Goal: Task Accomplishment & Management: Manage account settings

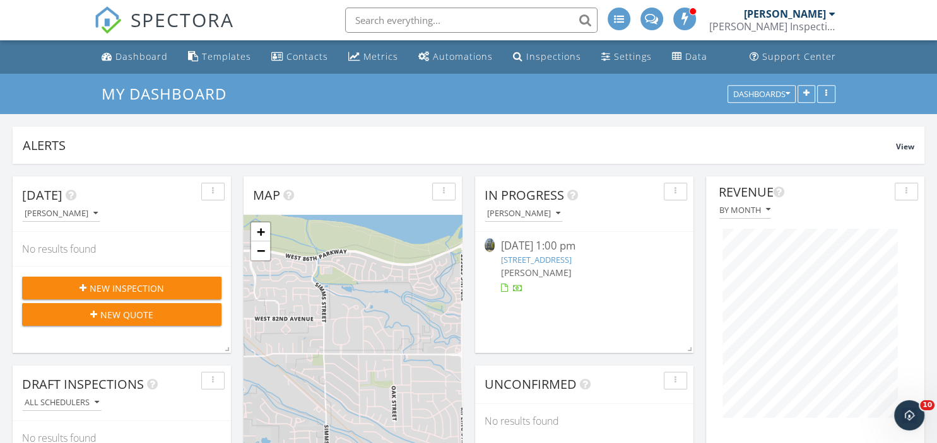
click at [571, 258] on link "12211 Farmview St, Northglenn, CO 80241" at bounding box center [536, 259] width 71 height 11
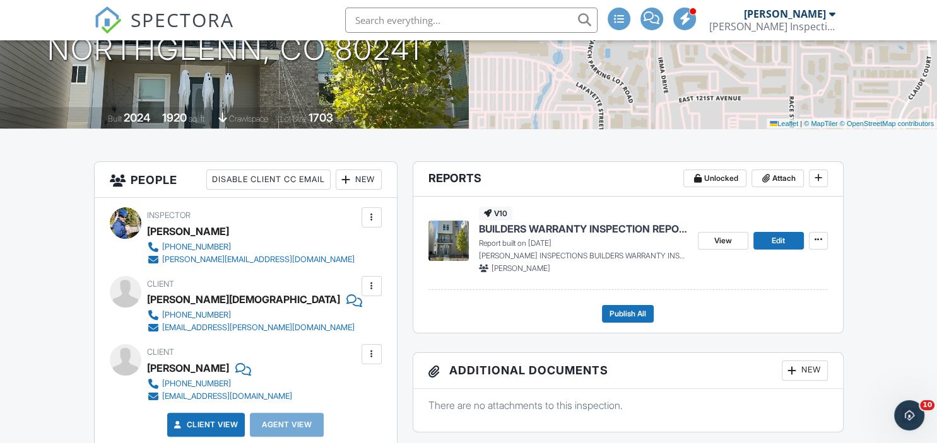
scroll to position [208, 0]
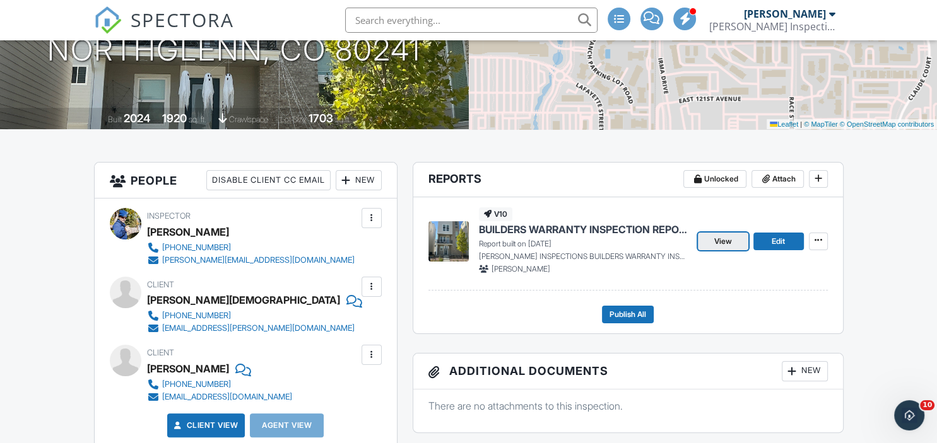
click at [728, 233] on link "View" at bounding box center [723, 242] width 50 height 18
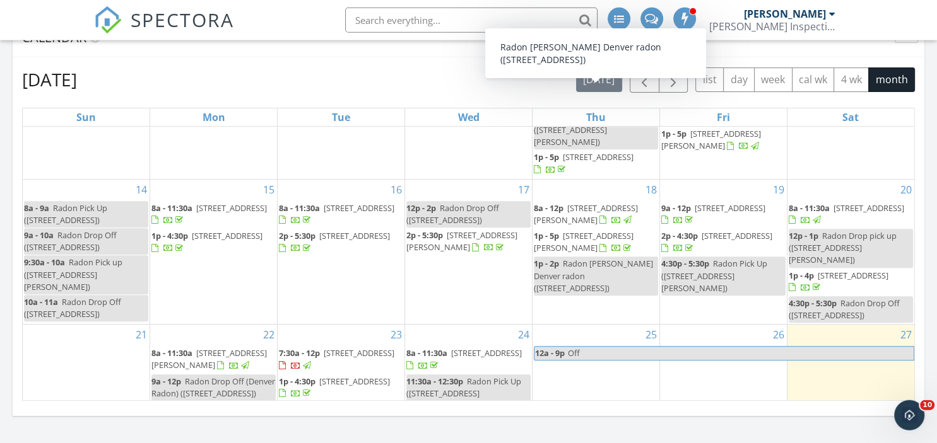
scroll to position [361, 0]
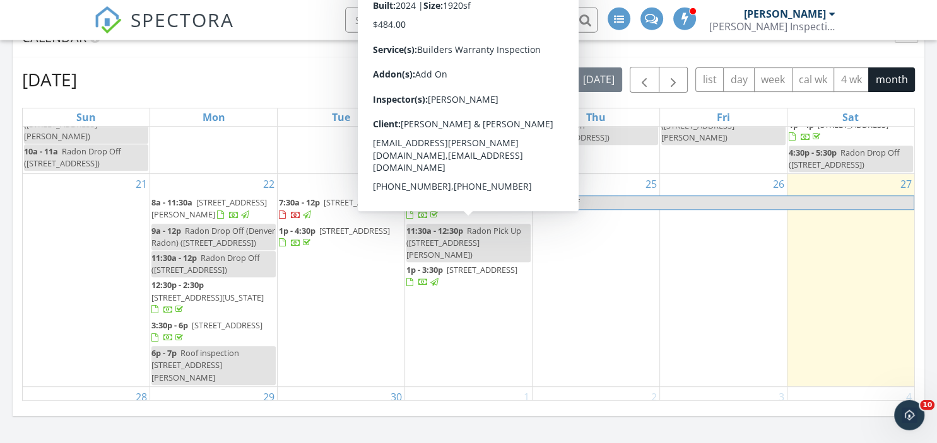
click at [453, 264] on span "12211 Farmview St, Northglenn 80241" at bounding box center [482, 269] width 71 height 11
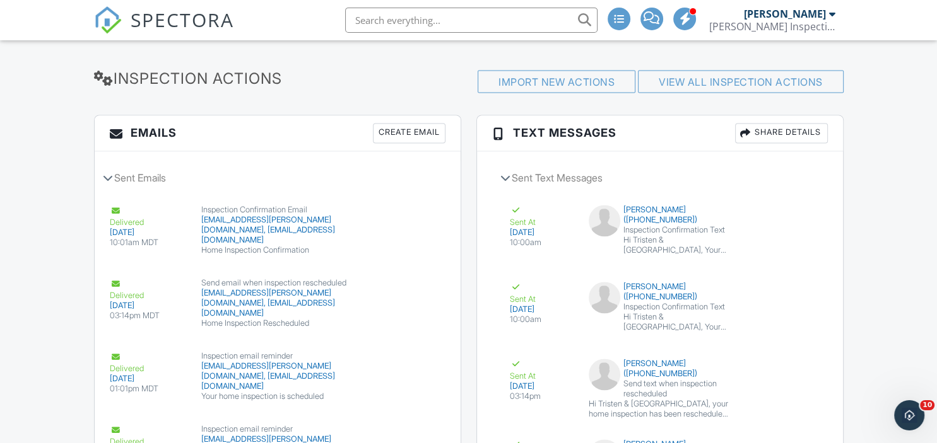
click at [412, 143] on div "Create Email" at bounding box center [409, 133] width 73 height 20
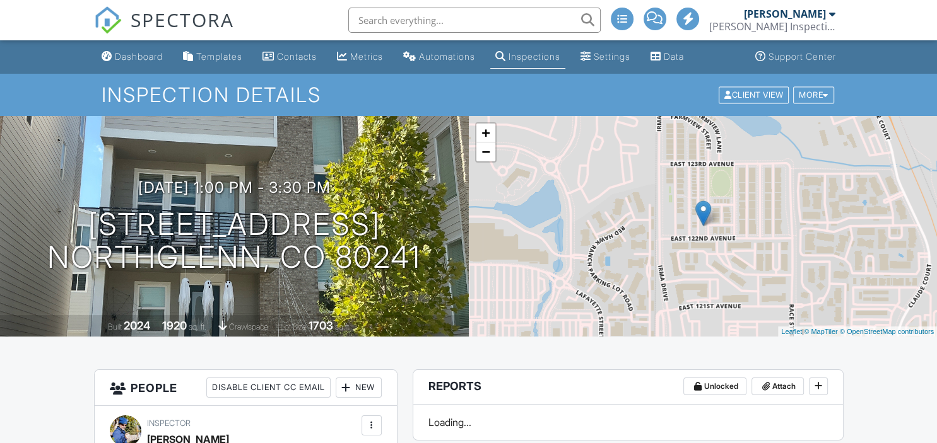
click at [152, 55] on div "Dashboard" at bounding box center [139, 56] width 48 height 11
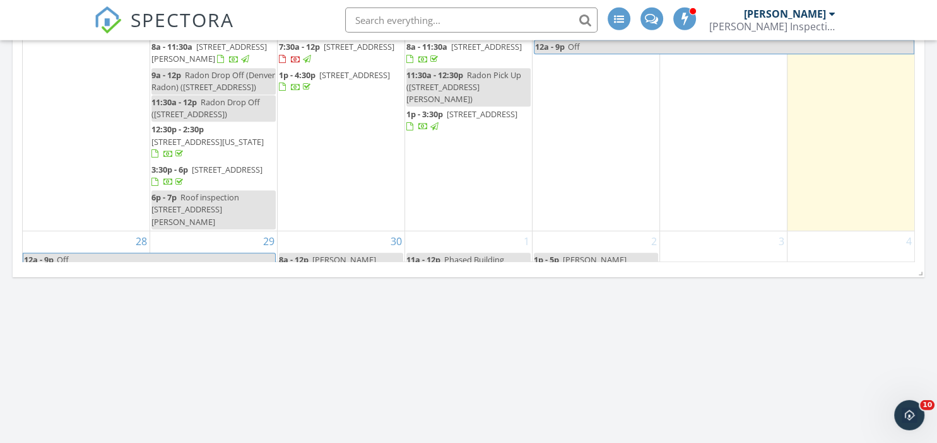
scroll to position [663, 0]
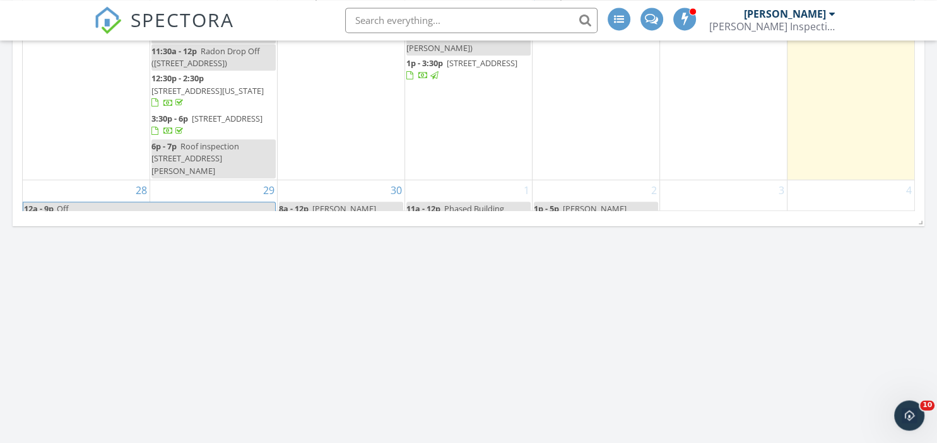
click at [599, 203] on span "Michaela Inspection" at bounding box center [580, 214] width 93 height 23
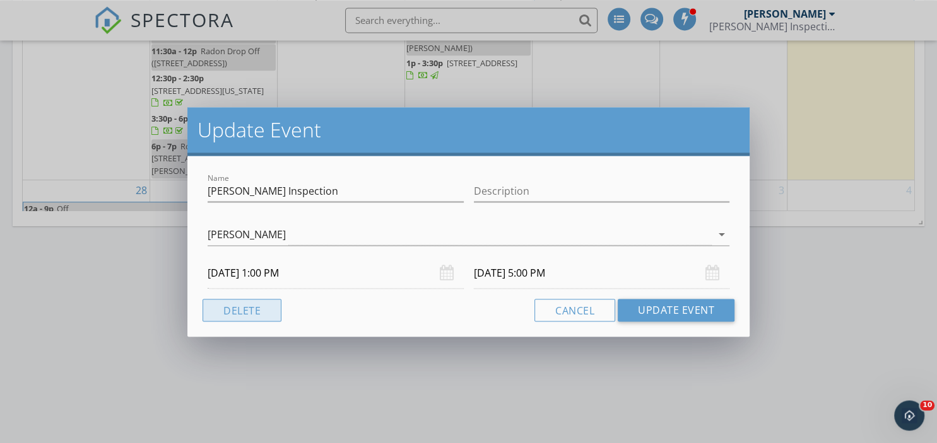
click at [233, 313] on button "Delete" at bounding box center [241, 310] width 79 height 23
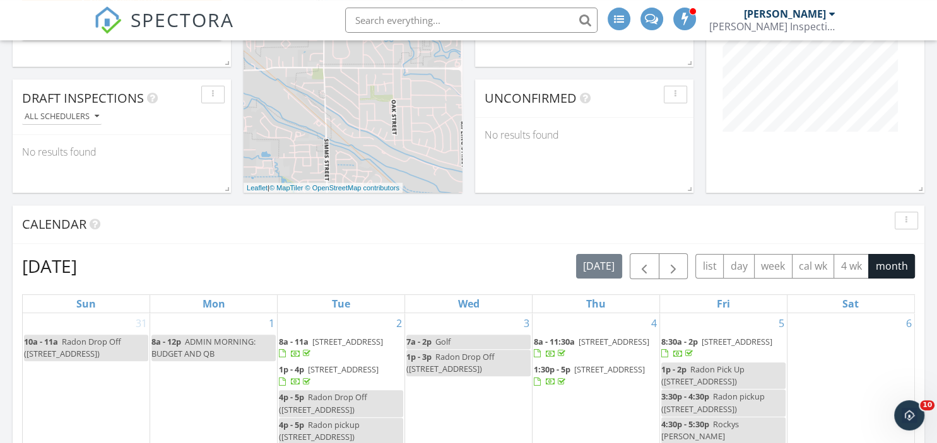
scroll to position [0, 0]
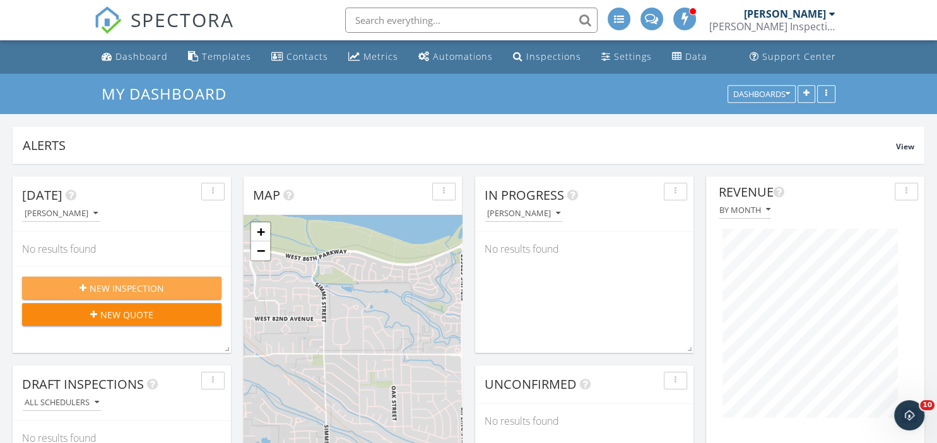
click at [100, 284] on span "New Inspection" at bounding box center [127, 288] width 74 height 13
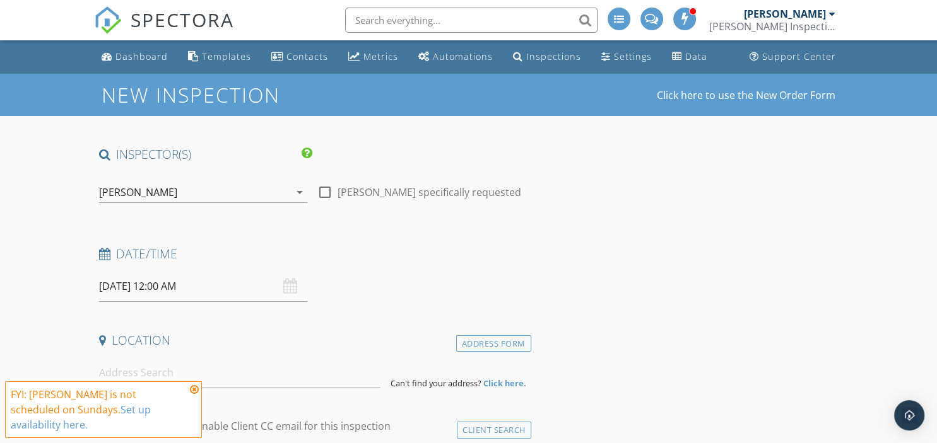
click at [121, 289] on input "[DATE] 12:00 AM" at bounding box center [203, 286] width 209 height 31
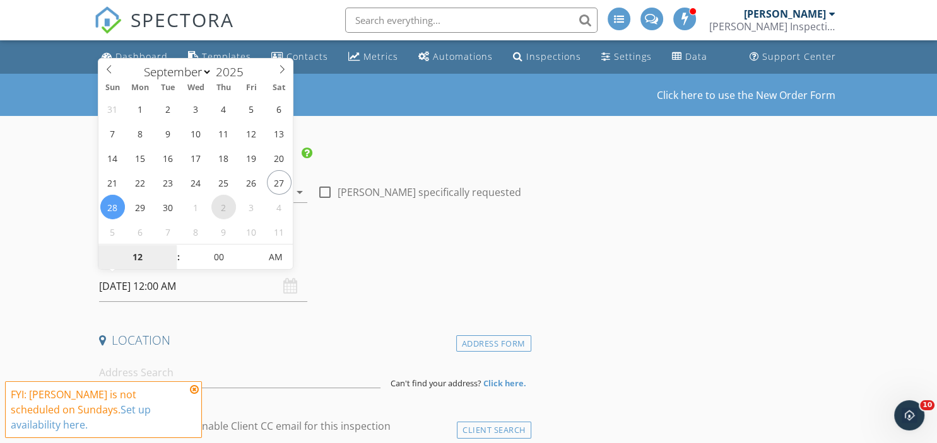
select select "9"
type input "[DATE] 12:00 AM"
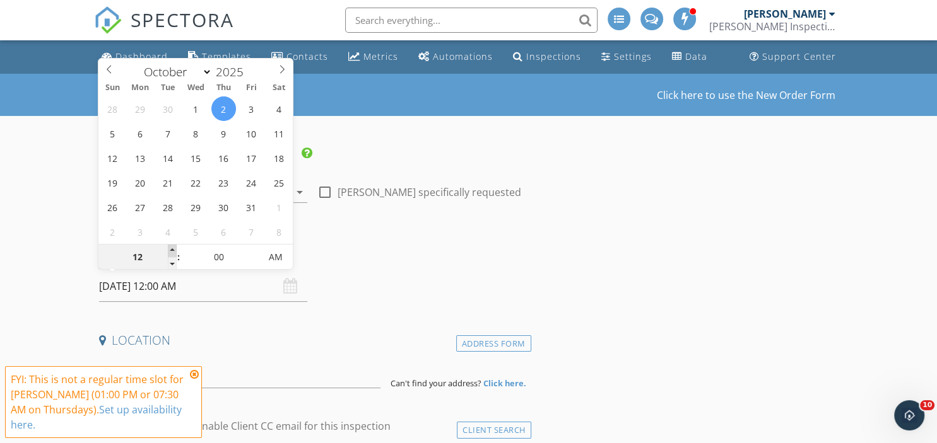
type input "01"
click at [170, 251] on span at bounding box center [172, 251] width 9 height 13
type input "[DATE] 1:00 PM"
click at [279, 260] on span "PM" at bounding box center [275, 257] width 35 height 25
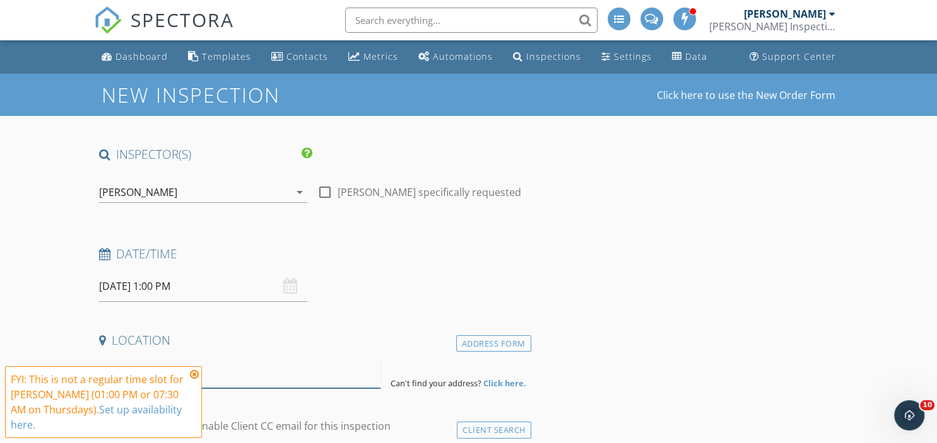
click at [251, 375] on input at bounding box center [239, 373] width 281 height 31
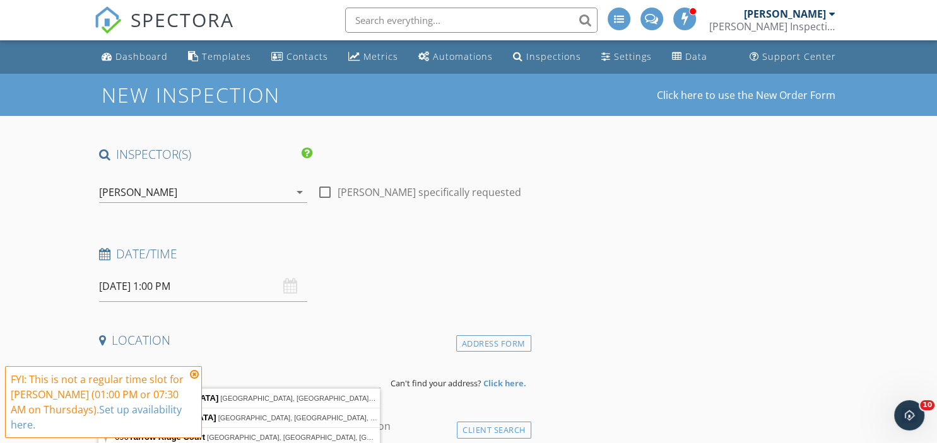
click at [193, 372] on icon at bounding box center [194, 375] width 9 height 10
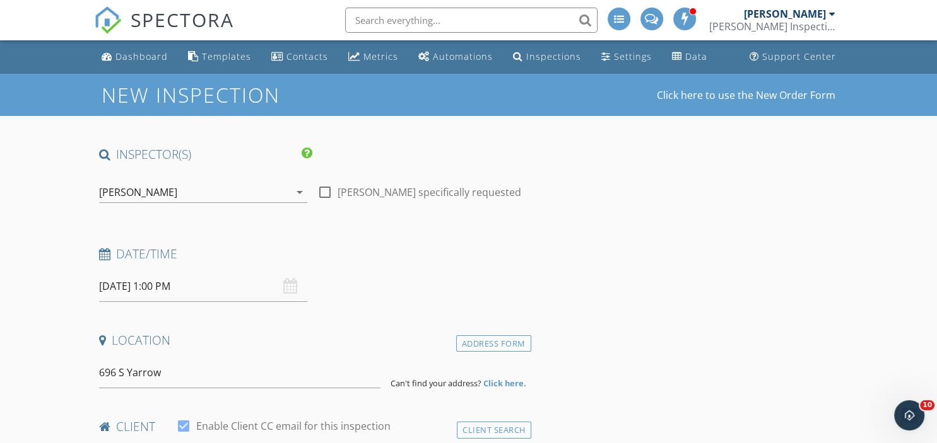
scroll to position [48, 0]
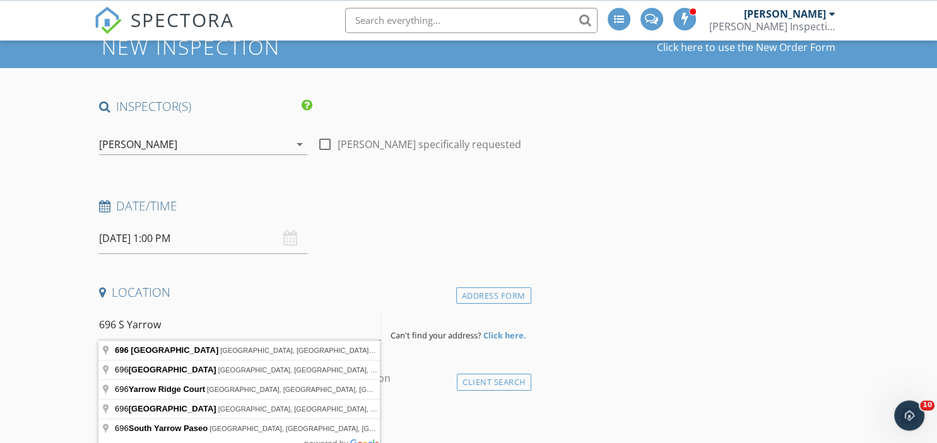
click at [189, 331] on input "696 S Yarrow" at bounding box center [239, 325] width 281 height 31
type input "696 South Yarrow Street, Lakewood, CO, USA"
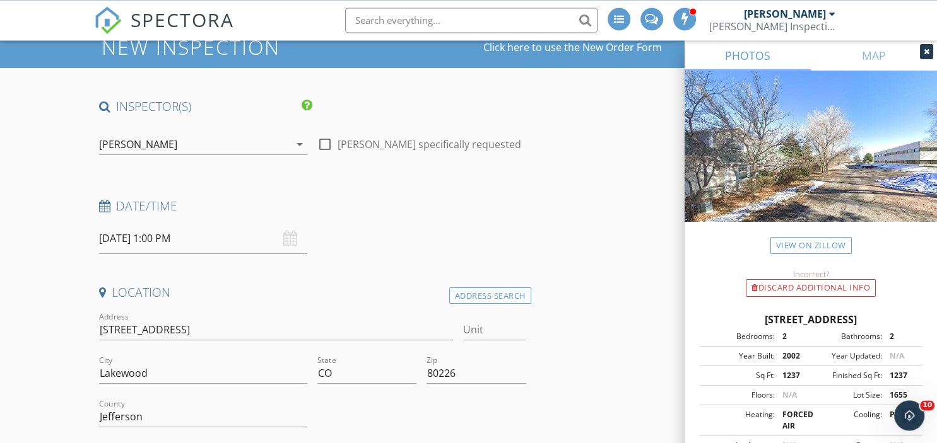
scroll to position [140, 0]
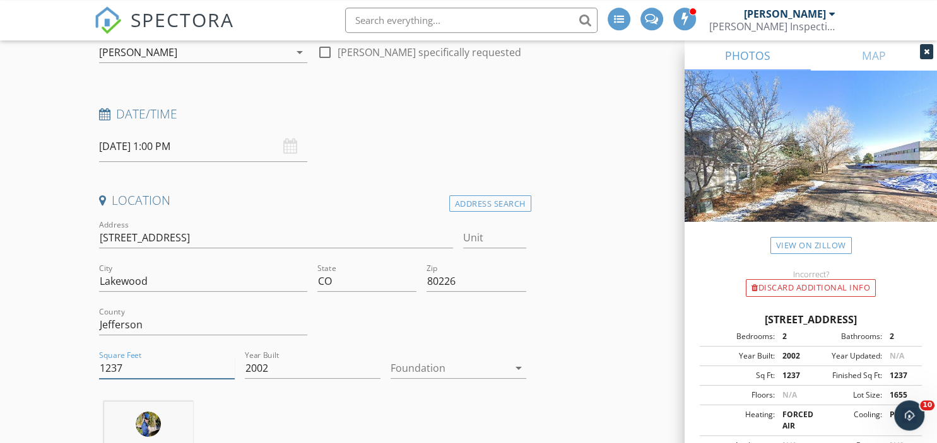
click at [143, 368] on input "1237" at bounding box center [167, 368] width 136 height 21
type input "1"
type input "1807"
click at [455, 369] on div at bounding box center [449, 368] width 118 height 20
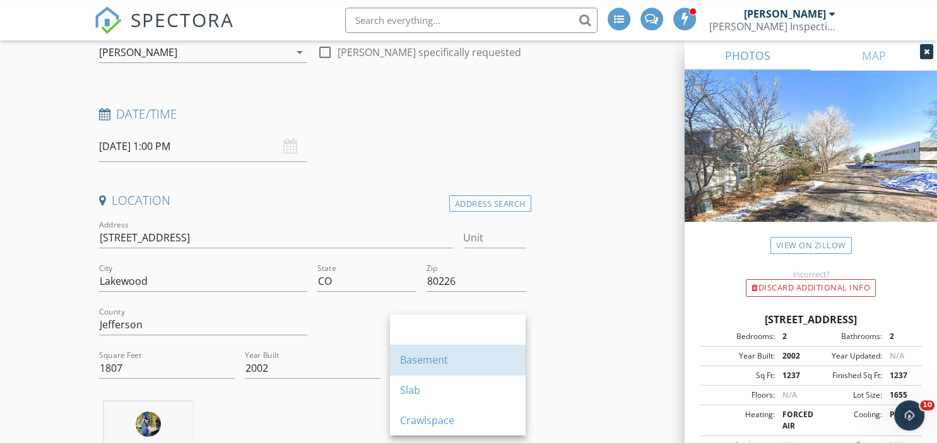
click at [455, 369] on div "Basement" at bounding box center [457, 360] width 115 height 30
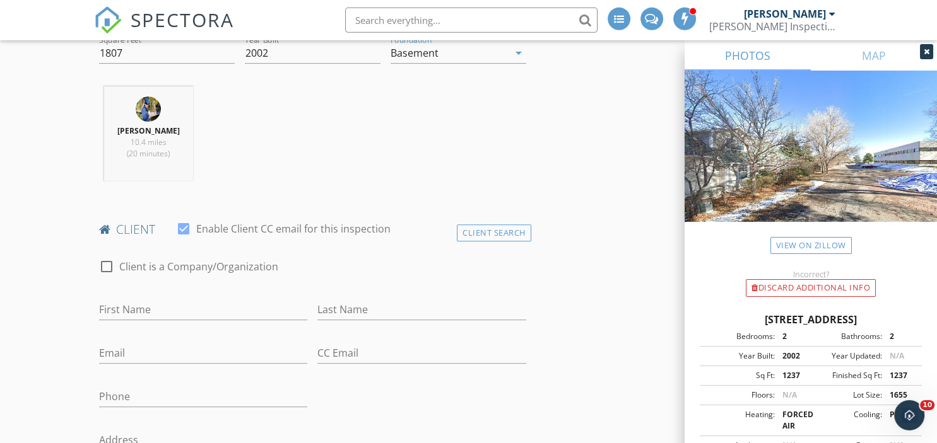
scroll to position [457, 0]
click at [226, 313] on input "First Name" at bounding box center [203, 308] width 209 height 21
click at [225, 311] on input "First Name" at bounding box center [203, 308] width 209 height 21
type input "Donna"
type input "Schneider"
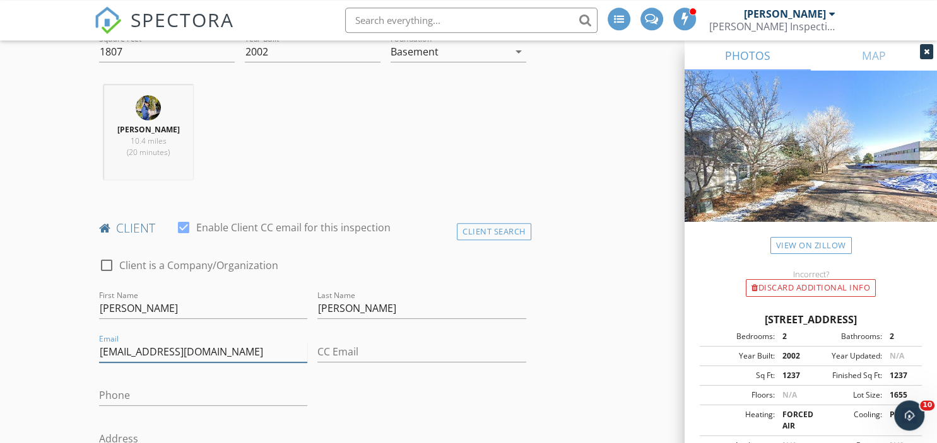
type input "dlschneideresq@yahoo.com"
click at [148, 394] on input "Phone" at bounding box center [203, 395] width 209 height 21
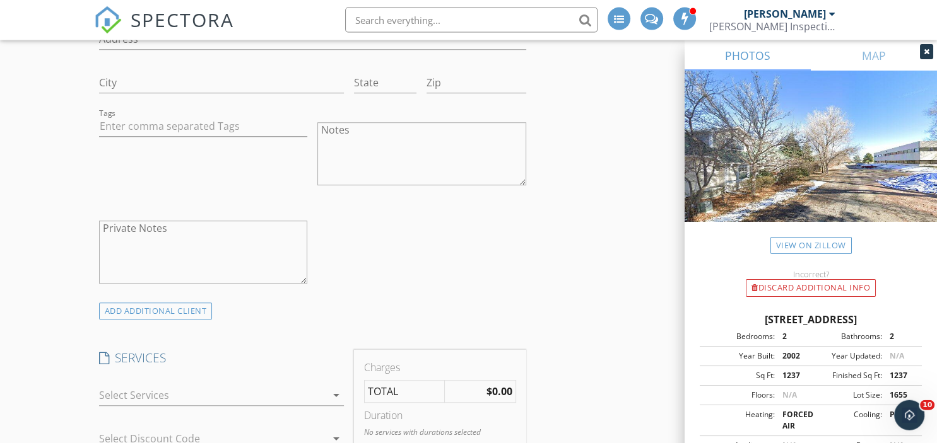
scroll to position [858, 0]
type input "303-522-0265"
click at [159, 390] on div at bounding box center [212, 393] width 227 height 20
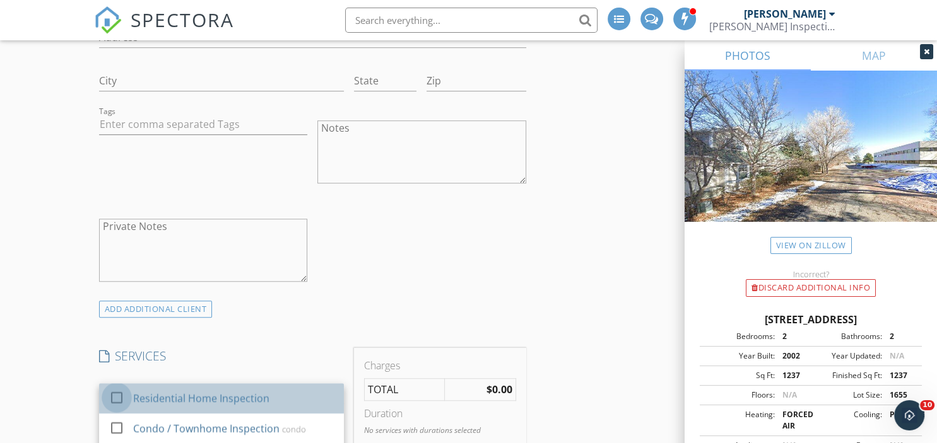
click at [114, 397] on div at bounding box center [116, 397] width 21 height 21
checkbox input "false"
checkbox input "true"
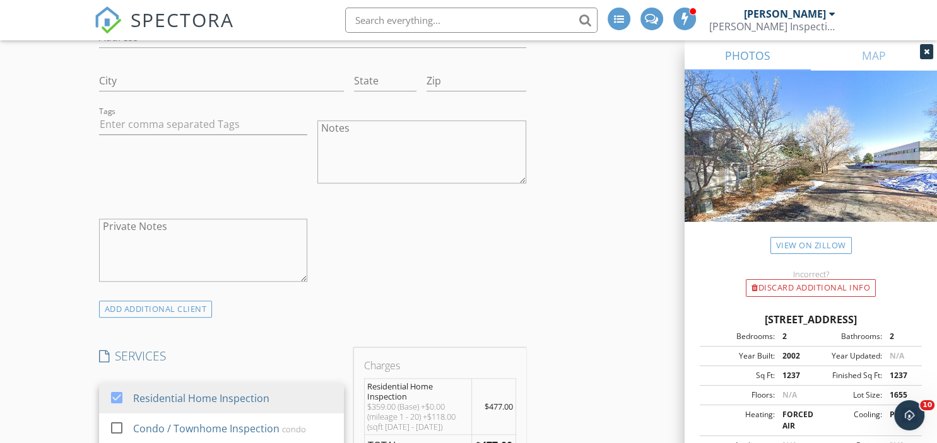
click at [226, 349] on h4 "SERVICES" at bounding box center [221, 356] width 245 height 16
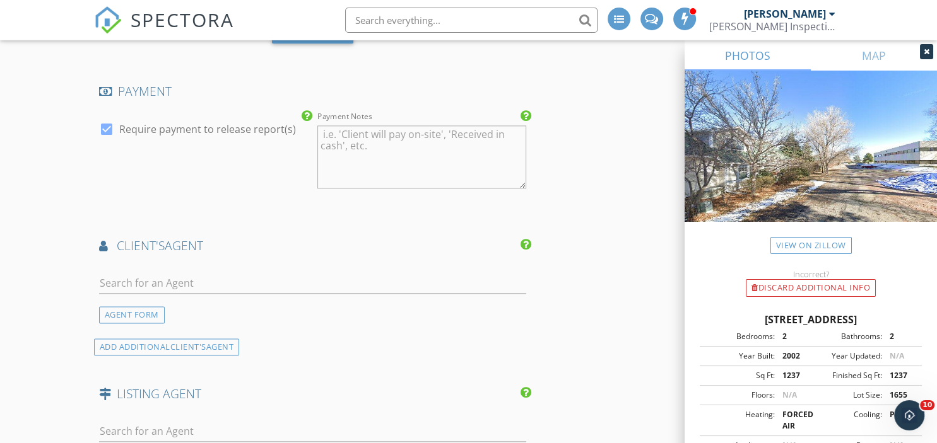
scroll to position [1509, 0]
click at [158, 284] on input "text" at bounding box center [312, 283] width 427 height 21
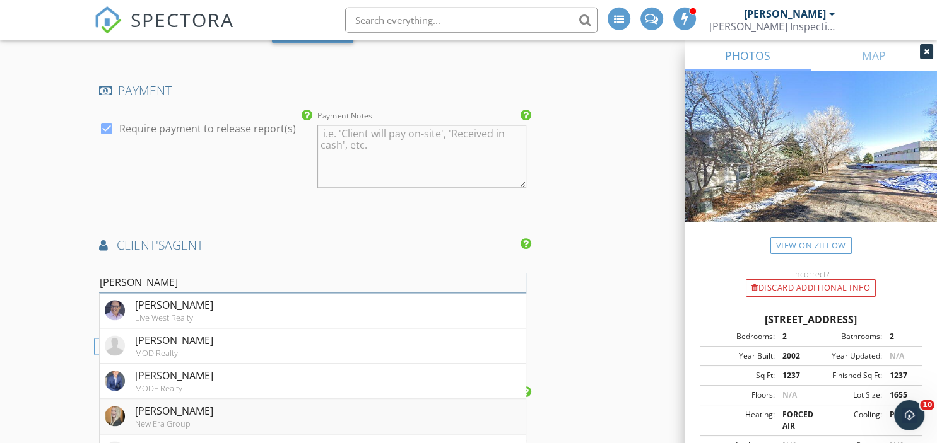
type input "Michael"
click at [203, 407] on div "Michaela Schmitz" at bounding box center [174, 411] width 78 height 15
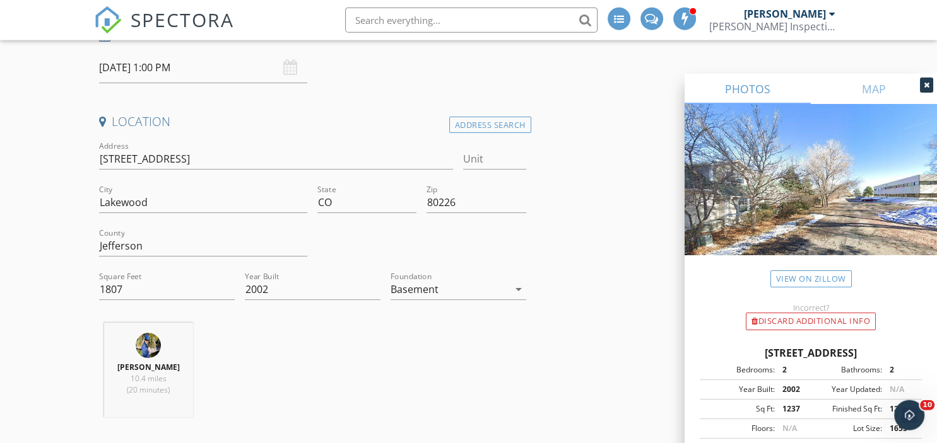
scroll to position [0, 0]
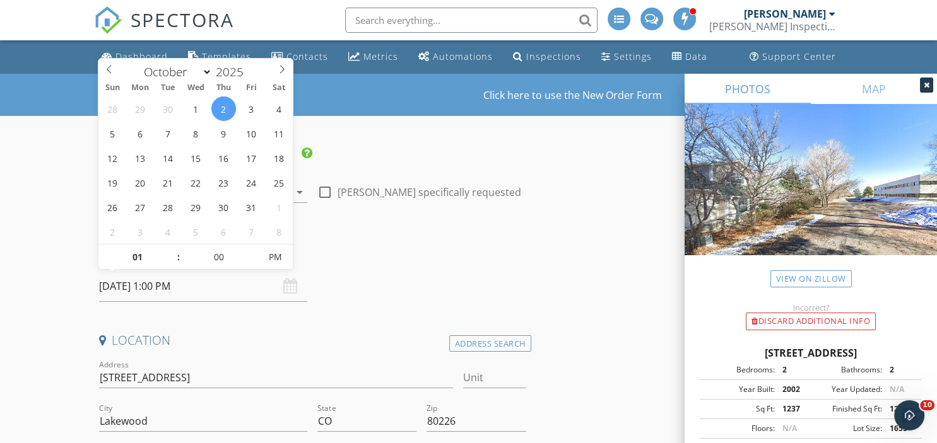
click at [169, 291] on input "10/02/2025 1:00 PM" at bounding box center [203, 286] width 209 height 31
type input "05"
type input "10/02/2025 1:05 PM"
click at [252, 253] on span at bounding box center [253, 251] width 9 height 13
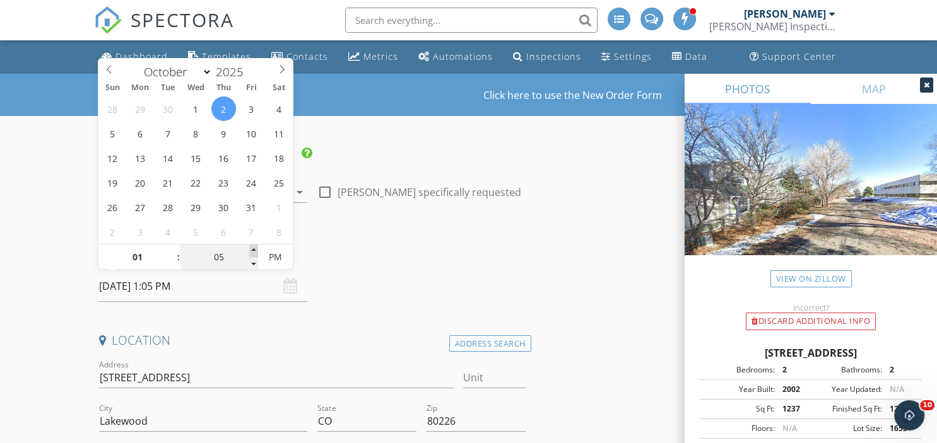
type input "10"
type input "10/02/2025 1:10 PM"
type input "15"
type input "10/02/2025 1:15 PM"
click at [252, 253] on span at bounding box center [253, 251] width 9 height 13
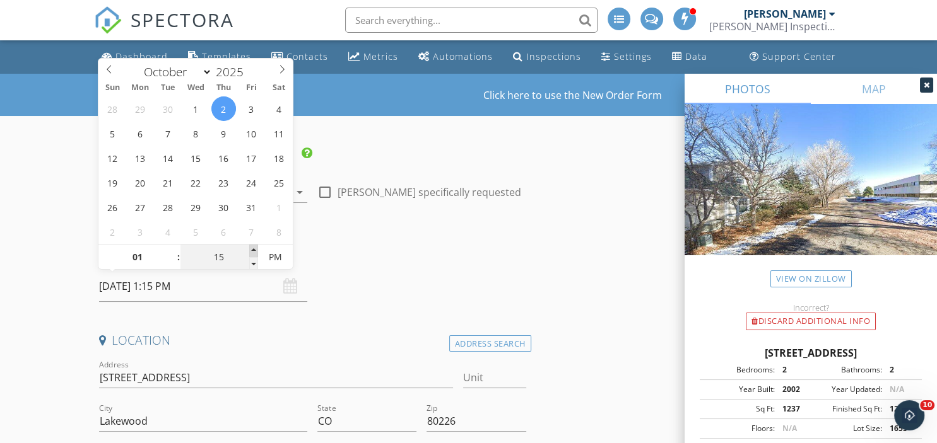
type input "20"
type input "10/02/2025 1:20 PM"
click at [252, 253] on span at bounding box center [253, 251] width 9 height 13
type input "25"
type input "10/02/2025 1:25 PM"
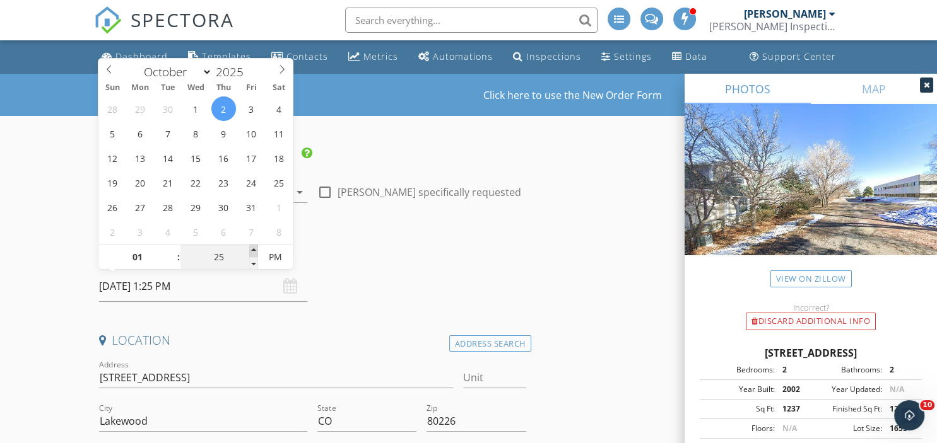
click at [252, 253] on span at bounding box center [253, 251] width 9 height 13
type input "30"
type input "10/02/2025 1:30 PM"
click at [252, 253] on span at bounding box center [253, 251] width 9 height 13
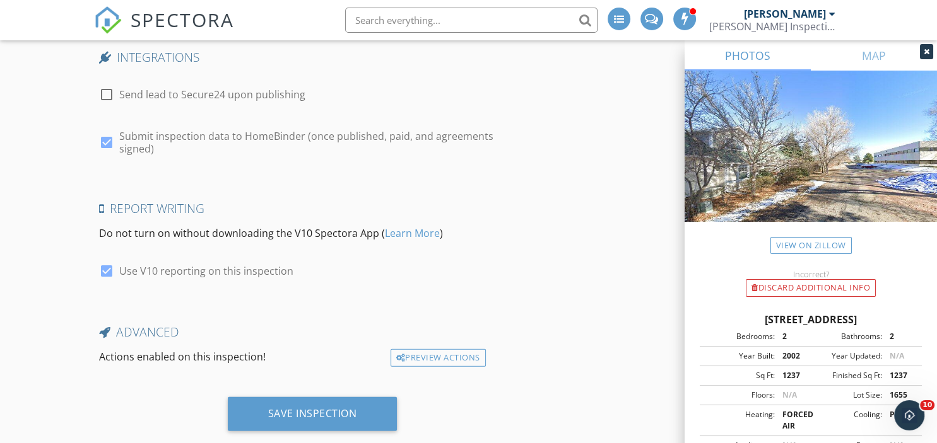
scroll to position [2630, 0]
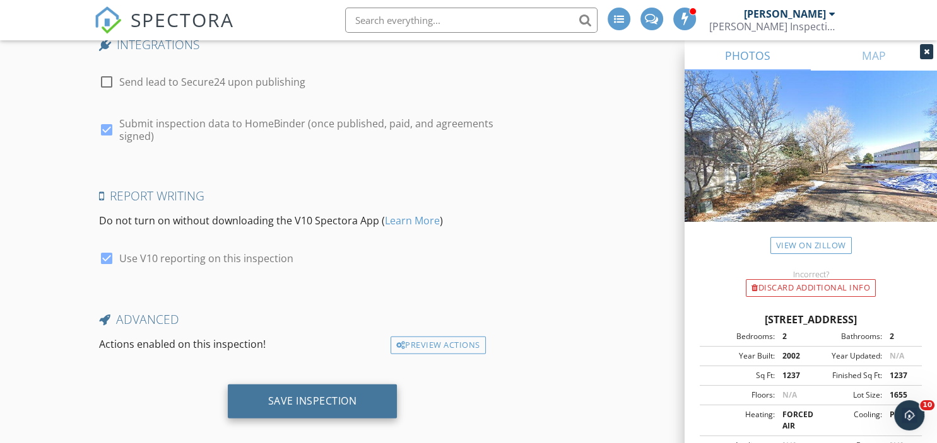
click at [305, 397] on div "Save Inspection" at bounding box center [313, 402] width 170 height 34
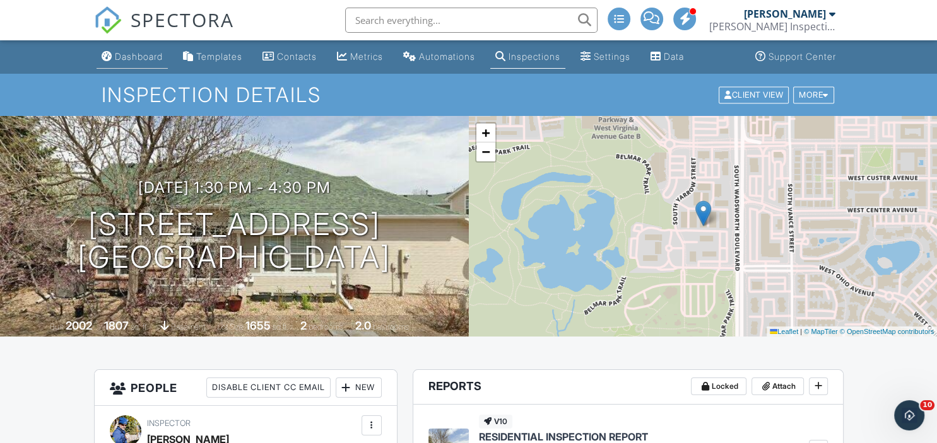
click at [138, 57] on div "Dashboard" at bounding box center [139, 56] width 48 height 11
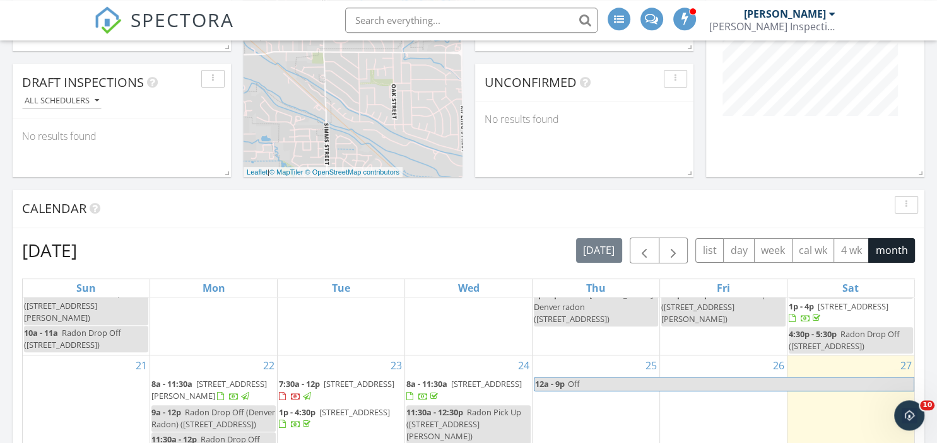
scroll to position [352, 0]
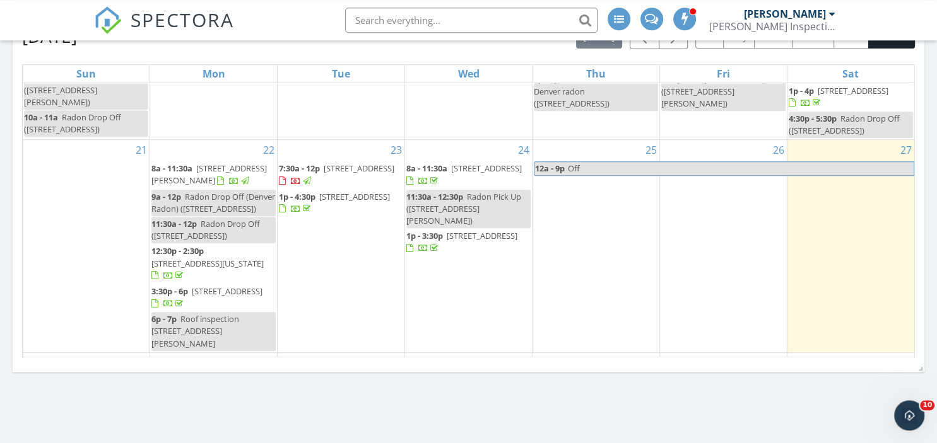
click at [346, 163] on span "5770 S Beech Ct, Greenwood Village 80121" at bounding box center [359, 168] width 71 height 11
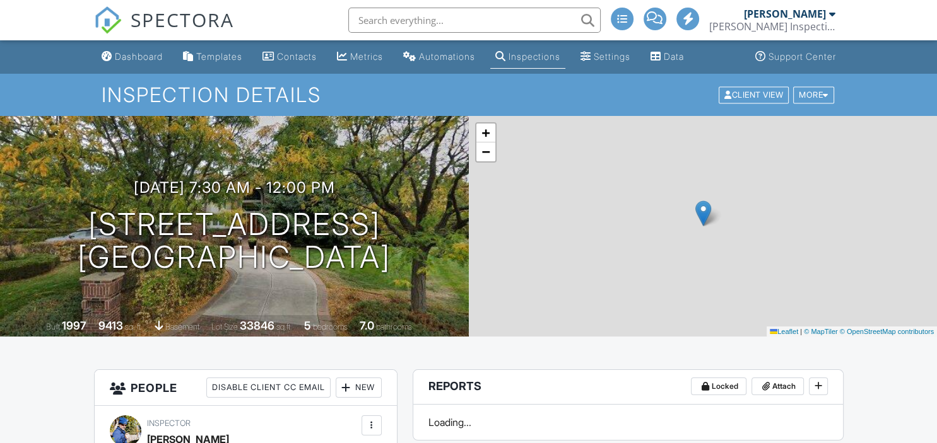
scroll to position [167, 0]
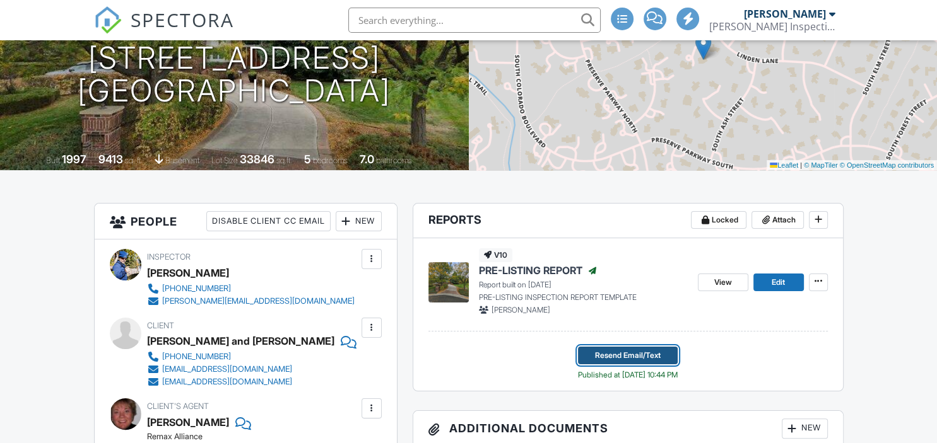
click at [657, 357] on span "Resend Email/Text" at bounding box center [628, 355] width 66 height 13
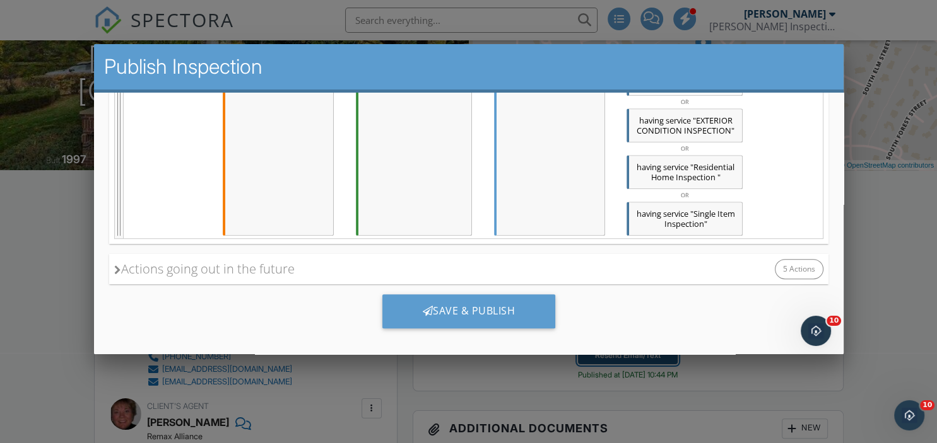
scroll to position [8, 0]
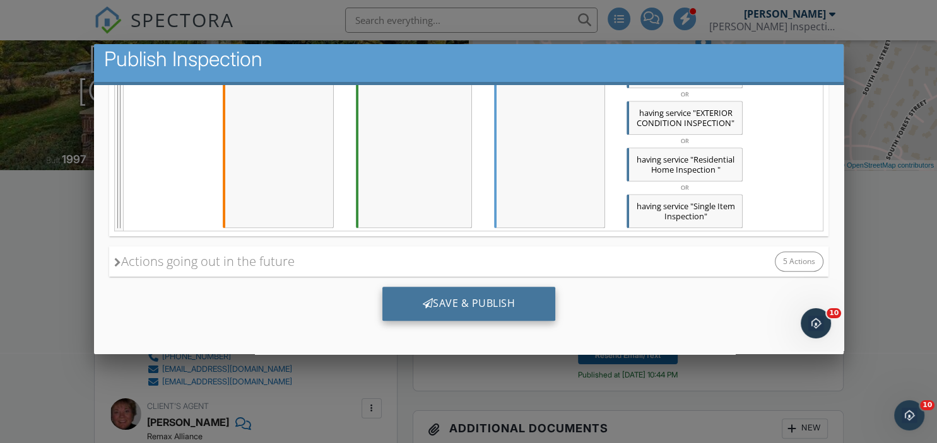
click at [497, 301] on div "Save & Publish" at bounding box center [468, 304] width 173 height 34
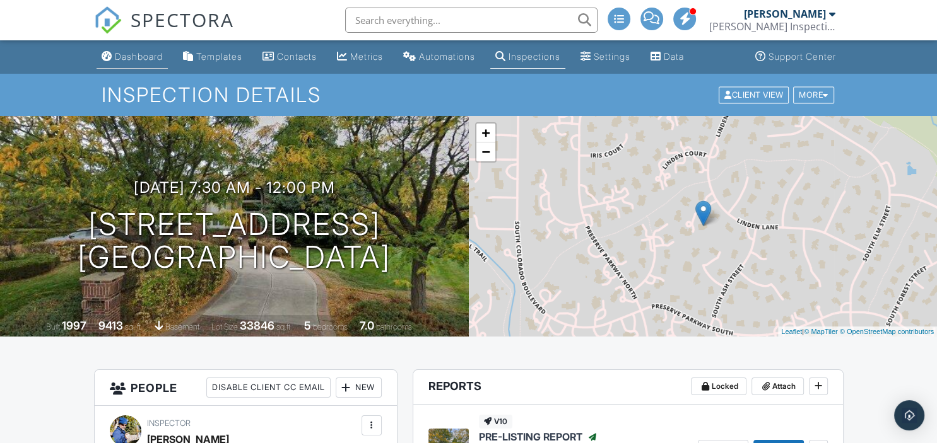
click at [146, 54] on div "Dashboard" at bounding box center [139, 56] width 48 height 11
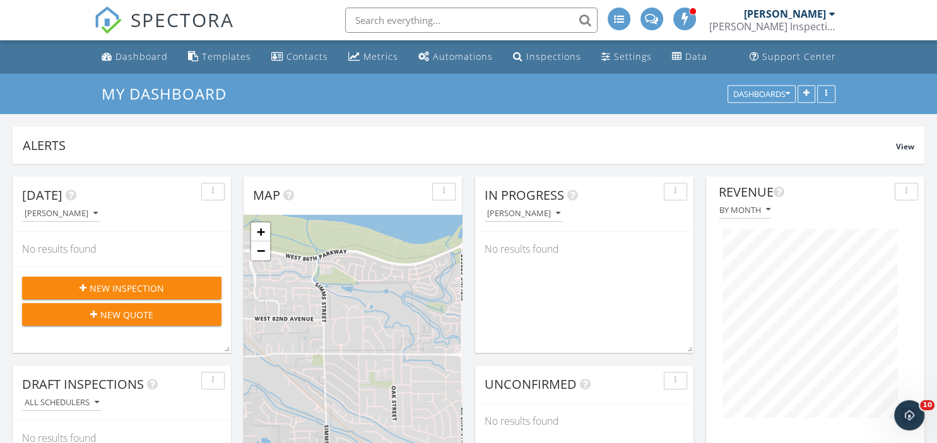
scroll to position [303, 218]
